Goal: Information Seeking & Learning: Learn about a topic

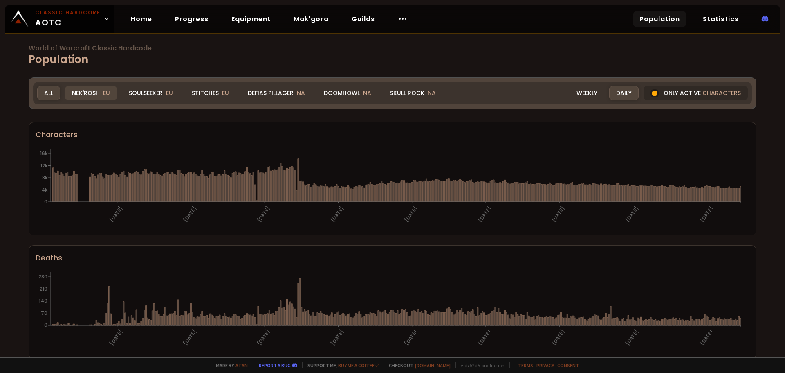
click at [97, 93] on div "Nek'Rosh EU" at bounding box center [91, 93] width 52 height 14
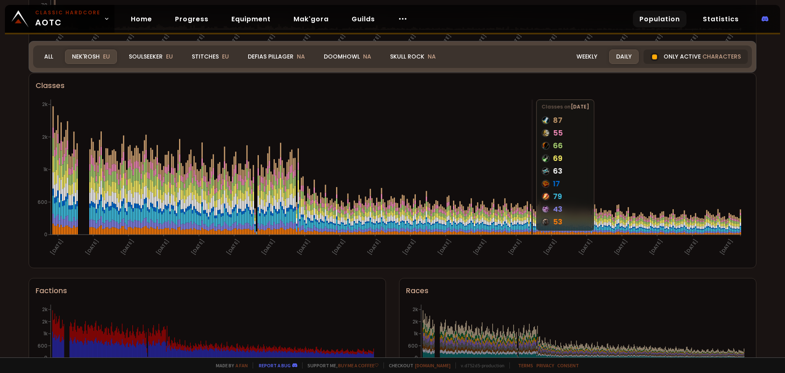
scroll to position [462, 0]
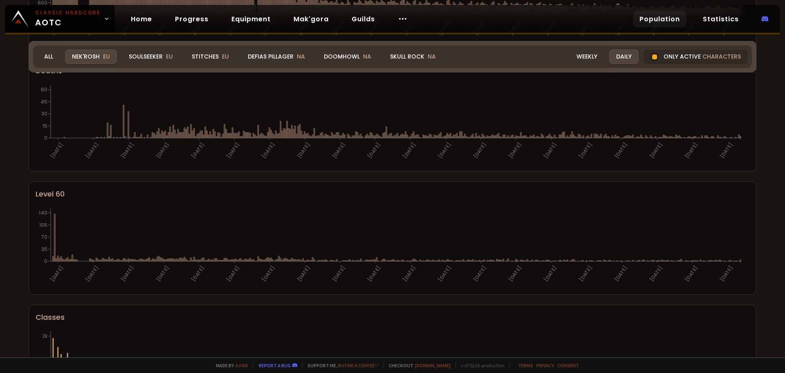
click at [148, 54] on div "Realm Nek'Rosh All Nek'Rosh EU Soulseeker EU Stitches EU Defias Pillager NA Doo…" at bounding box center [393, 56] width 728 height 31
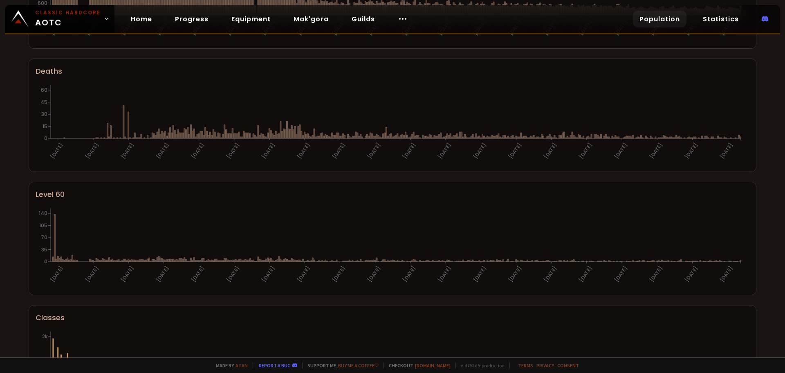
scroll to position [12, 0]
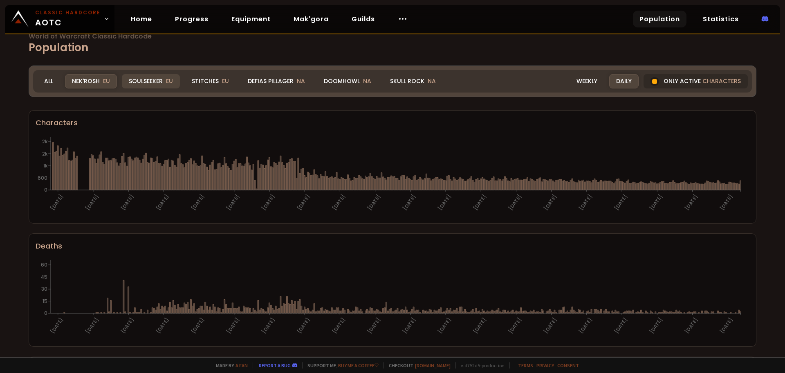
click at [149, 79] on div "Soulseeker EU" at bounding box center [151, 81] width 58 height 14
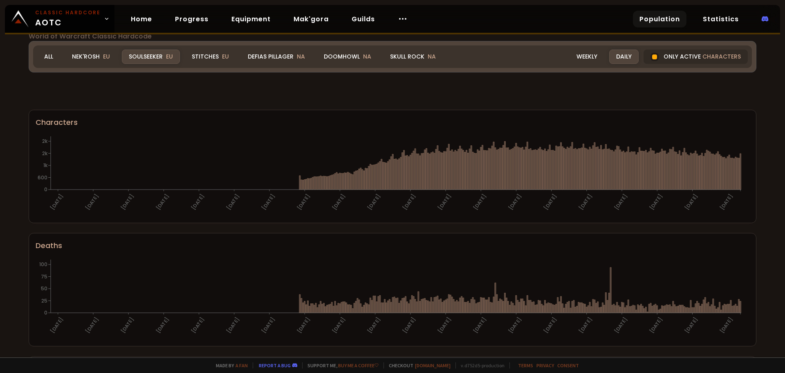
scroll to position [461, 0]
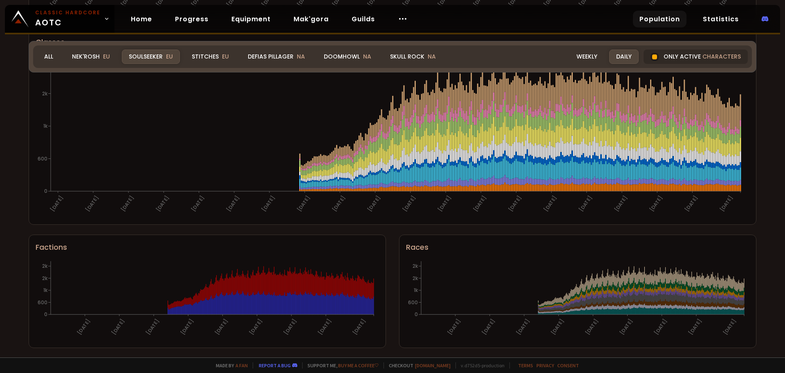
drag, startPoint x: 201, startPoint y: 57, endPoint x: 365, endPoint y: 126, distance: 178.1
click at [201, 57] on div "Stitches EU" at bounding box center [210, 56] width 51 height 14
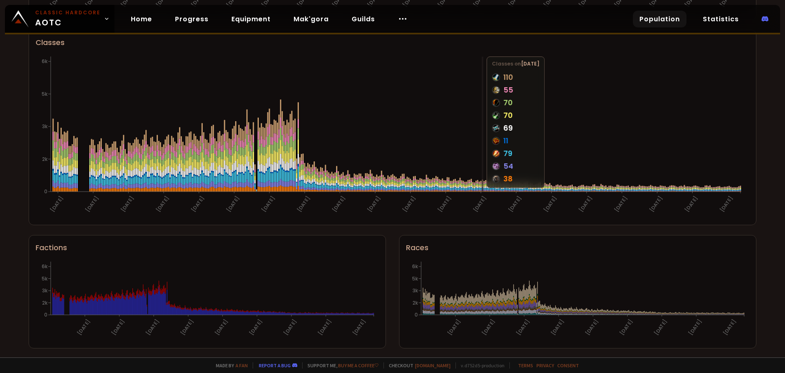
scroll to position [0, 0]
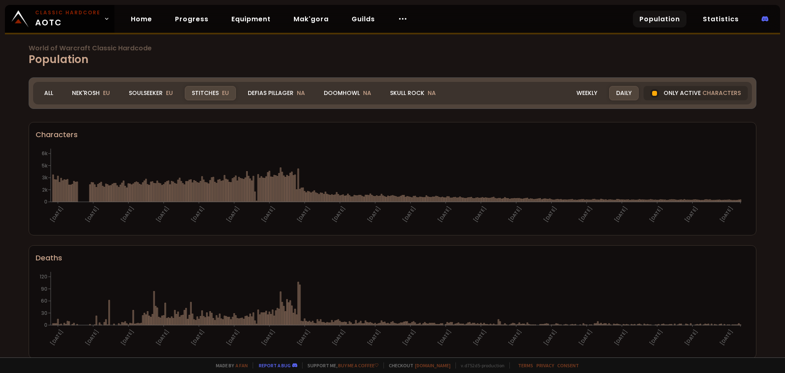
drag, startPoint x: 167, startPoint y: 92, endPoint x: 423, endPoint y: 160, distance: 264.9
click at [167, 92] on span "EU" at bounding box center [169, 93] width 7 height 8
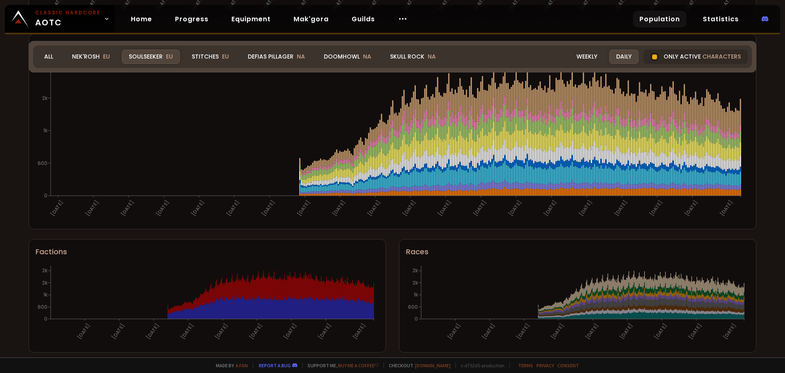
scroll to position [462, 0]
